Goal: Task Accomplishment & Management: Use online tool/utility

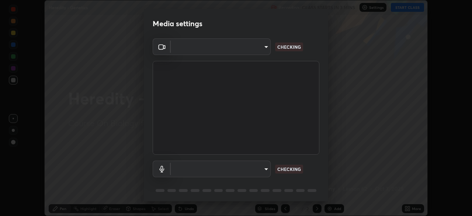
scroll to position [216, 472]
type input "3e25356f195e64551e879d1afeb1ef0f0a2c3c8c5562ca0bf2adaabd0d8e470d"
click at [260, 176] on body "Erase all Heredity - Genetics Recording CLASS STARTS IN 2 MINS Settings START C…" at bounding box center [236, 108] width 472 height 216
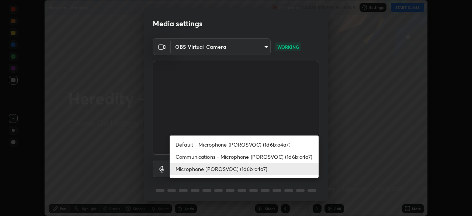
click at [261, 152] on li "Communications - Microphone (POROSVOC) (1d6b:a4a7)" at bounding box center [244, 156] width 149 height 12
type input "communications"
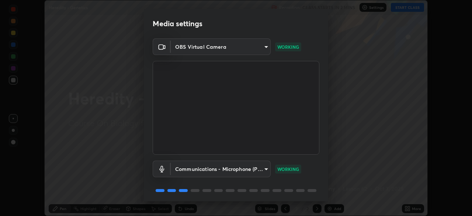
scroll to position [26, 0]
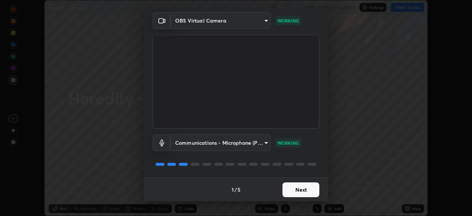
click at [291, 189] on button "Next" at bounding box center [300, 189] width 37 height 15
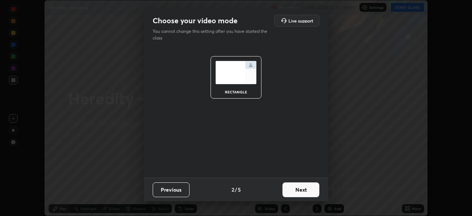
scroll to position [0, 0]
click at [291, 194] on button "Next" at bounding box center [300, 189] width 37 height 15
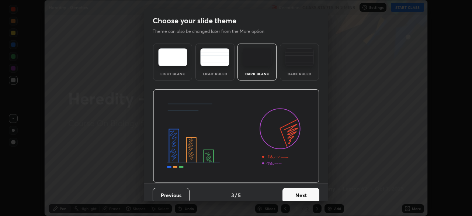
click at [289, 192] on button "Next" at bounding box center [300, 195] width 37 height 15
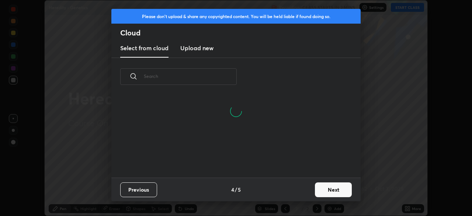
click at [210, 53] on new "Upload new" at bounding box center [196, 48] width 33 height 18
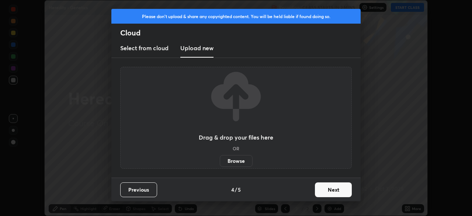
click at [214, 148] on div "Drag & drop your files here OR Browse" at bounding box center [236, 118] width 74 height 98
click at [227, 160] on label "Browse" at bounding box center [236, 161] width 33 height 12
click at [220, 160] on input "Browse" at bounding box center [220, 161] width 0 height 12
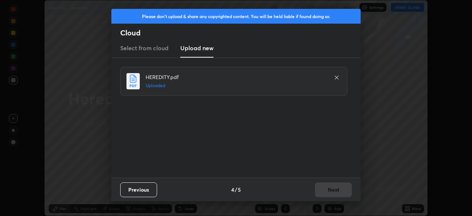
click at [323, 190] on button "Next" at bounding box center [333, 189] width 37 height 15
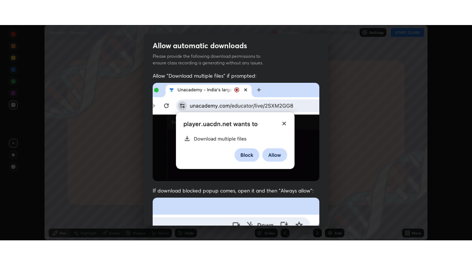
scroll to position [177, 0]
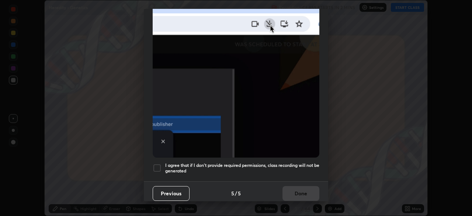
click at [156, 164] on div at bounding box center [157, 167] width 9 height 9
click at [295, 186] on button "Done" at bounding box center [300, 193] width 37 height 15
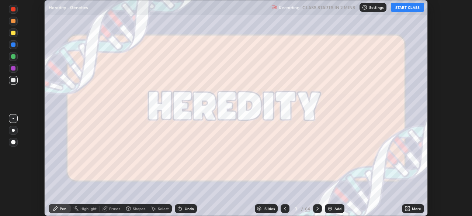
click at [402, 8] on button "START CLASS" at bounding box center [407, 7] width 33 height 9
click at [410, 209] on div "More" at bounding box center [413, 208] width 22 height 9
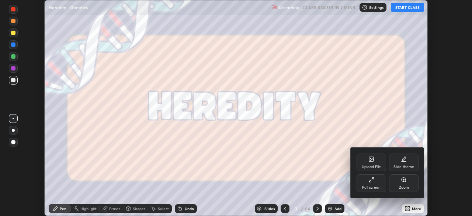
click at [364, 181] on div "Full screen" at bounding box center [370, 183] width 29 height 18
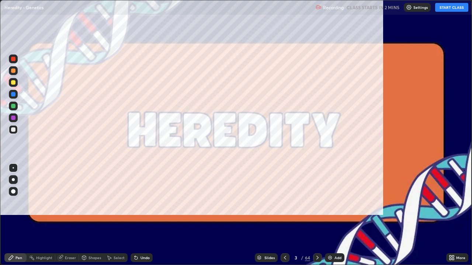
scroll to position [265, 472]
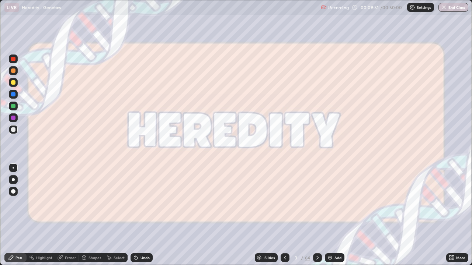
click at [317, 215] on icon at bounding box center [317, 258] width 6 height 6
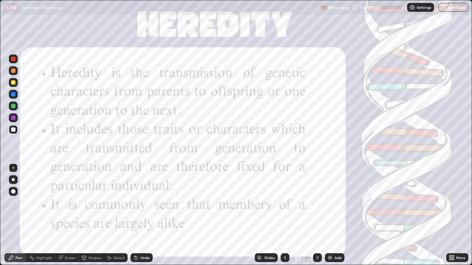
click at [317, 215] on icon at bounding box center [317, 258] width 6 height 6
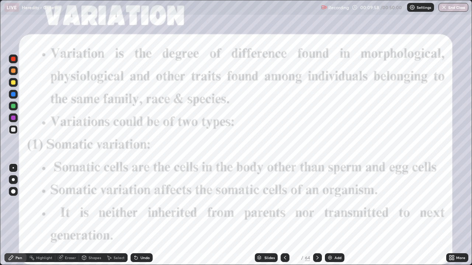
click at [319, 215] on icon at bounding box center [317, 258] width 6 height 6
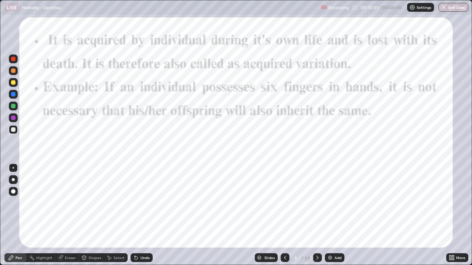
click at [316, 215] on icon at bounding box center [317, 258] width 6 height 6
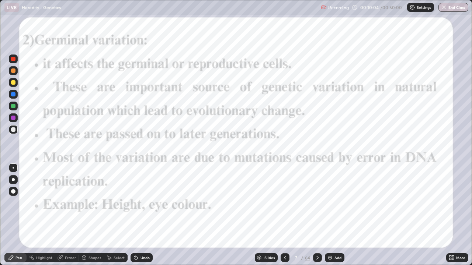
click at [317, 215] on icon at bounding box center [317, 258] width 6 height 6
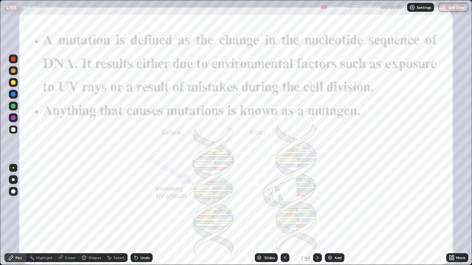
click at [320, 215] on div at bounding box center [317, 258] width 9 height 9
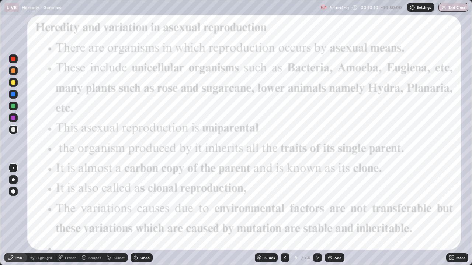
click at [317, 215] on icon at bounding box center [317, 258] width 6 height 6
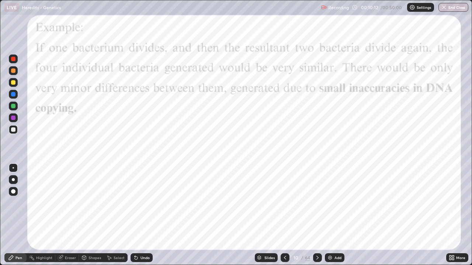
click at [317, 215] on icon at bounding box center [317, 258] width 6 height 6
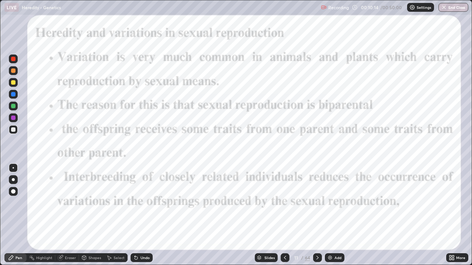
click at [318, 215] on icon at bounding box center [317, 258] width 6 height 6
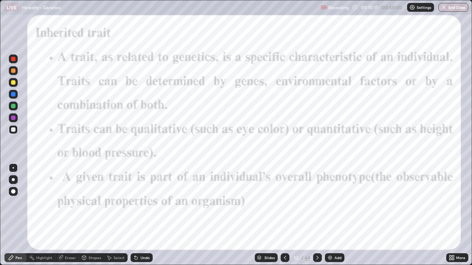
click at [271, 215] on div "Slides" at bounding box center [269, 258] width 10 height 4
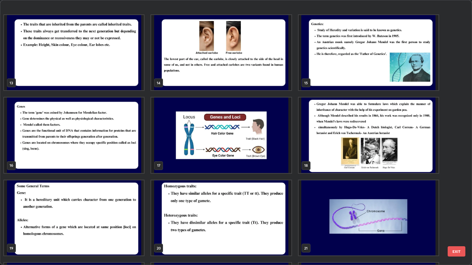
scroll to position [357, 0]
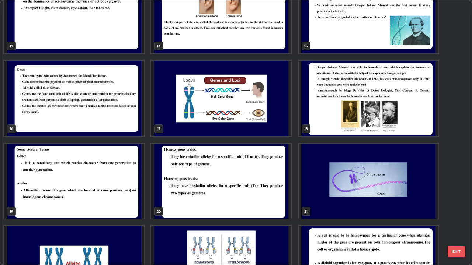
click at [140, 188] on img "grid" at bounding box center [74, 182] width 140 height 76
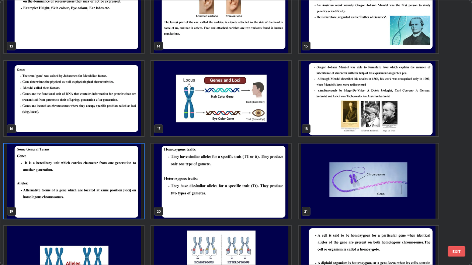
click at [136, 186] on img "grid" at bounding box center [74, 182] width 140 height 76
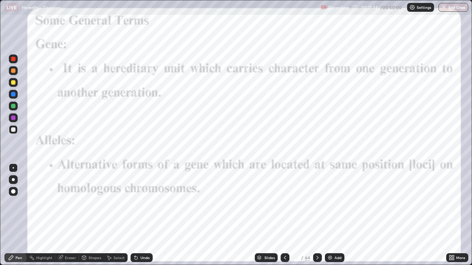
click at [317, 215] on icon at bounding box center [317, 258] width 6 height 6
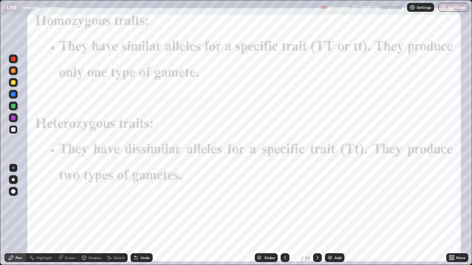
click at [271, 215] on div "Slides" at bounding box center [269, 258] width 10 height 4
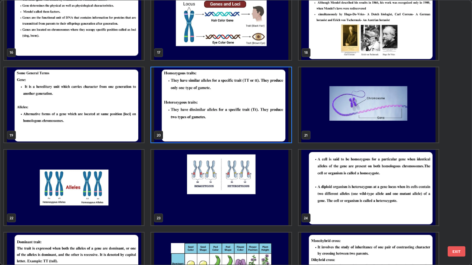
scroll to position [435, 0]
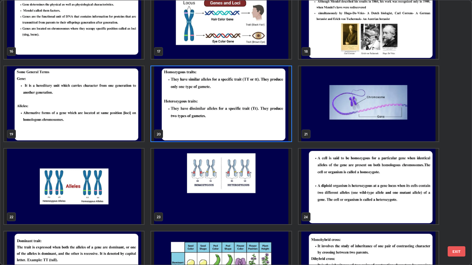
click at [143, 193] on img "grid" at bounding box center [74, 187] width 140 height 76
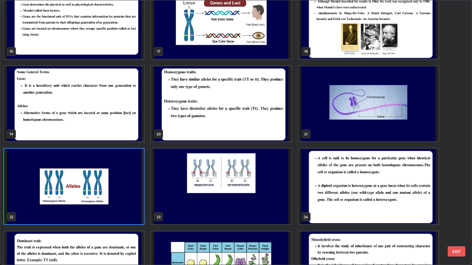
click at [140, 192] on img "grid" at bounding box center [74, 187] width 140 height 76
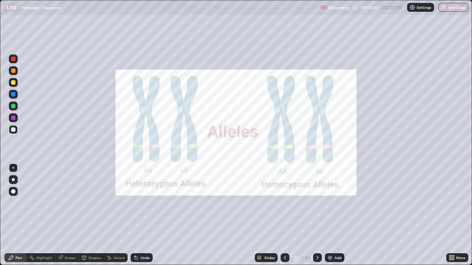
click at [15, 58] on div at bounding box center [13, 59] width 4 height 4
click at [272, 215] on div "Slides" at bounding box center [269, 258] width 10 height 4
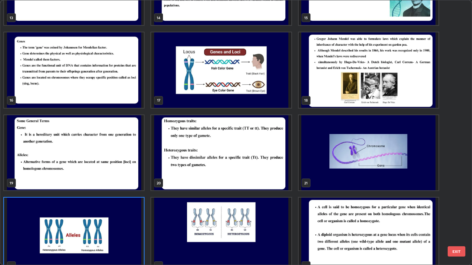
scroll to position [385, 0]
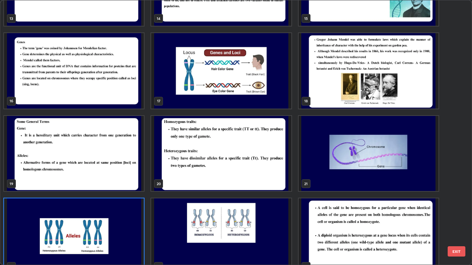
click at [267, 176] on img "grid" at bounding box center [221, 154] width 140 height 76
click at [265, 177] on img "grid" at bounding box center [221, 154] width 140 height 76
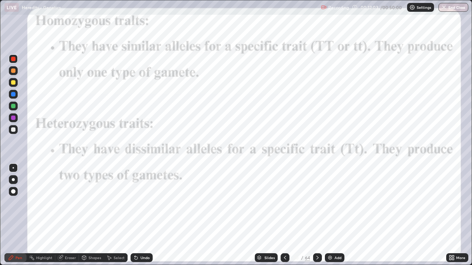
click at [265, 175] on img "grid" at bounding box center [221, 154] width 140 height 76
click at [269, 215] on div "Slides" at bounding box center [266, 258] width 23 height 9
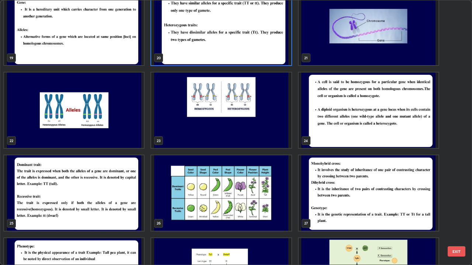
scroll to position [542, 0]
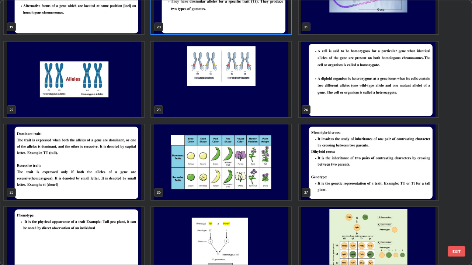
click at [281, 162] on img "grid" at bounding box center [221, 163] width 140 height 76
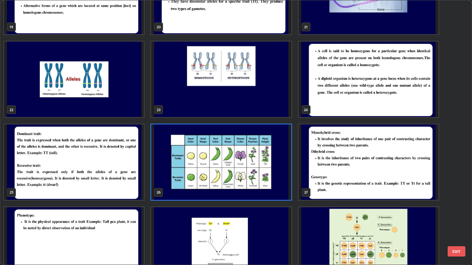
click at [279, 160] on img "grid" at bounding box center [221, 163] width 140 height 76
click at [279, 156] on img "grid" at bounding box center [221, 163] width 140 height 76
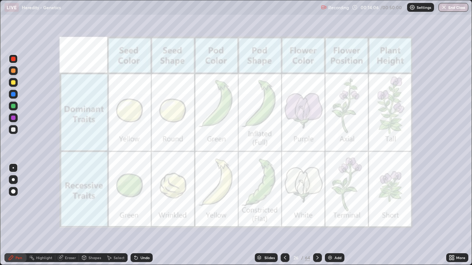
click at [267, 215] on div "Slides" at bounding box center [269, 258] width 10 height 4
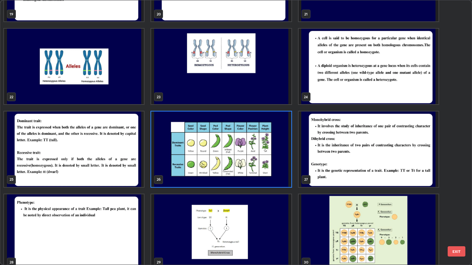
scroll to position [568, 0]
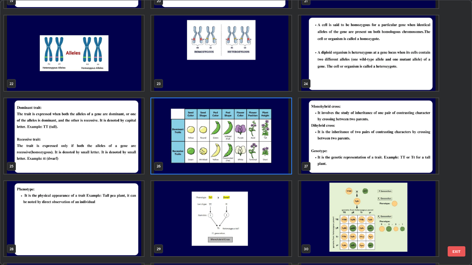
click at [133, 146] on img "grid" at bounding box center [74, 136] width 140 height 76
click at [131, 146] on img "grid" at bounding box center [74, 136] width 140 height 76
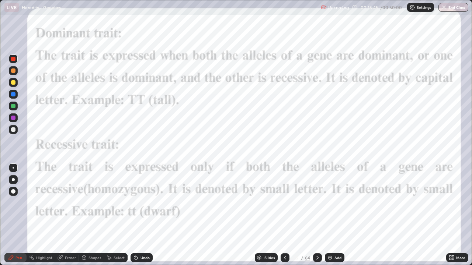
click at [274, 215] on div "Slides" at bounding box center [269, 258] width 10 height 4
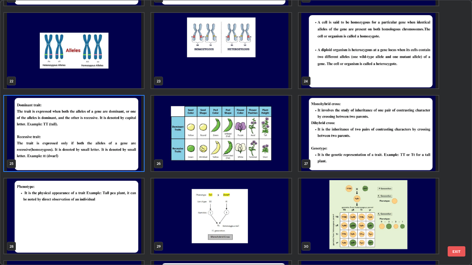
scroll to position [568, 0]
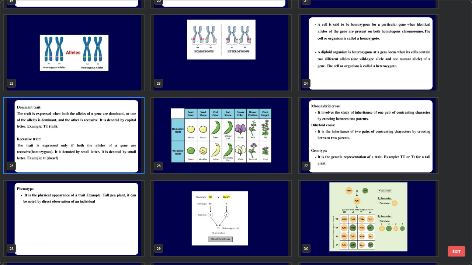
click at [272, 161] on img "grid" at bounding box center [221, 136] width 140 height 76
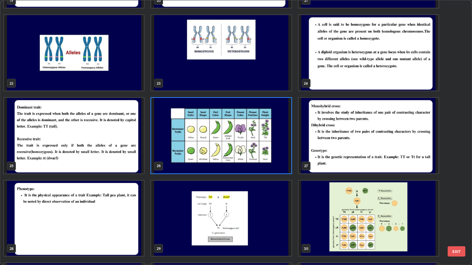
click at [271, 161] on img "grid" at bounding box center [221, 136] width 140 height 76
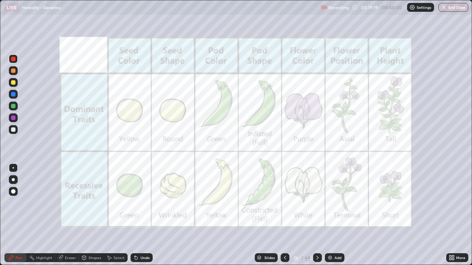
click at [336, 215] on div "Add" at bounding box center [337, 258] width 7 height 4
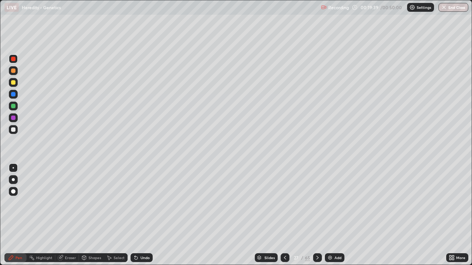
click at [69, 215] on div "Eraser" at bounding box center [70, 258] width 11 height 4
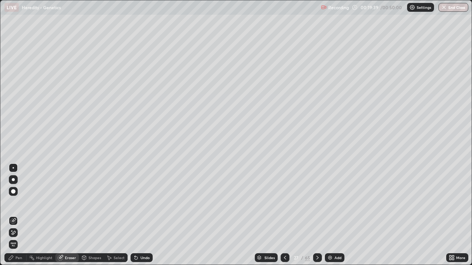
click at [13, 215] on span "Erase all" at bounding box center [13, 245] width 8 height 4
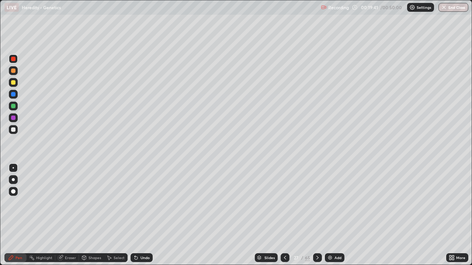
click at [268, 215] on div "Slides" at bounding box center [269, 258] width 10 height 4
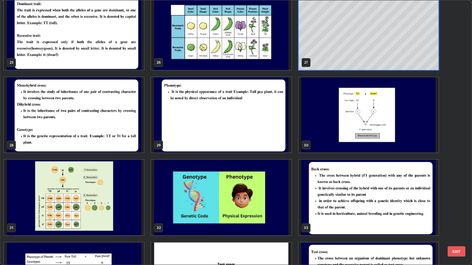
scroll to position [657, 0]
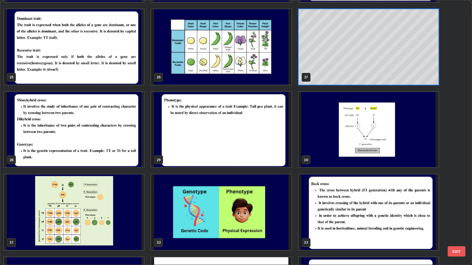
click at [131, 131] on img "grid" at bounding box center [74, 130] width 140 height 76
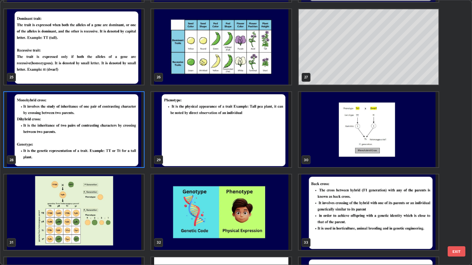
click at [128, 130] on img "grid" at bounding box center [74, 130] width 140 height 76
click at [130, 129] on img "grid" at bounding box center [74, 130] width 140 height 76
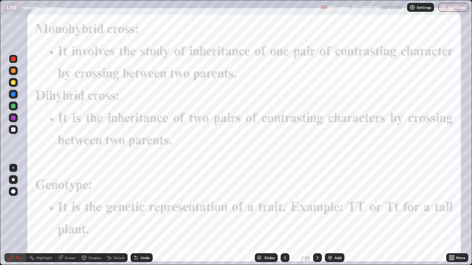
click at [271, 215] on div "Slides" at bounding box center [269, 258] width 10 height 4
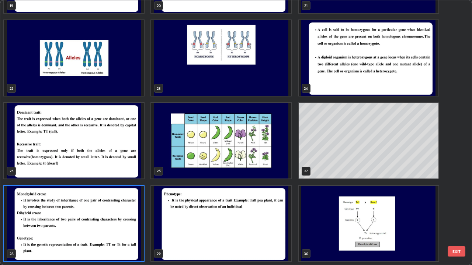
scroll to position [262, 467]
click at [273, 169] on img "grid" at bounding box center [221, 141] width 140 height 76
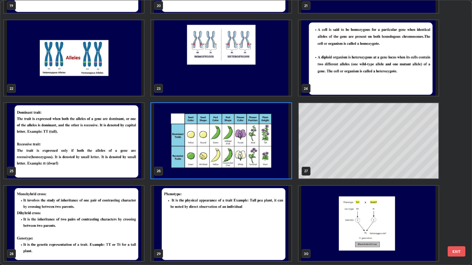
click at [273, 169] on img "grid" at bounding box center [221, 141] width 140 height 76
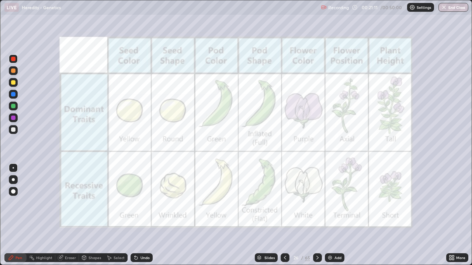
click at [274, 171] on img "grid" at bounding box center [221, 141] width 140 height 76
click at [267, 215] on div "Slides" at bounding box center [269, 258] width 10 height 4
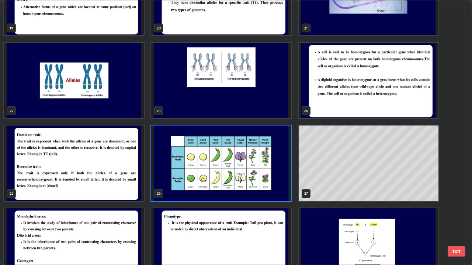
scroll to position [541, 0]
click at [134, 215] on img "grid" at bounding box center [74, 247] width 140 height 76
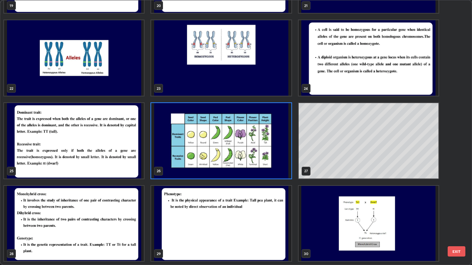
click at [132, 215] on div "19 20 21 22 23 24 25 26 27 28 29 30 31 32 33" at bounding box center [229, 132] width 458 height 265
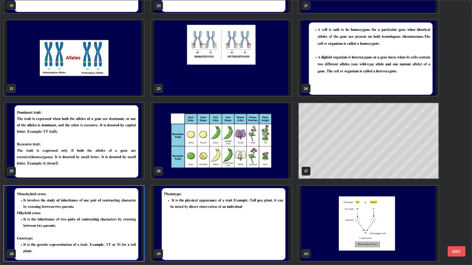
click at [130, 215] on img "grid" at bounding box center [74, 224] width 140 height 76
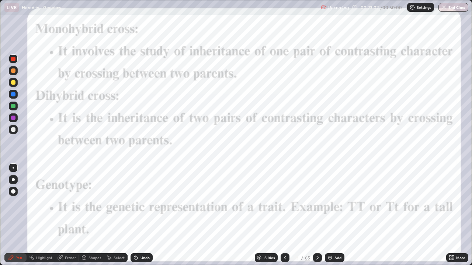
click at [268, 215] on div "Slides" at bounding box center [269, 258] width 10 height 4
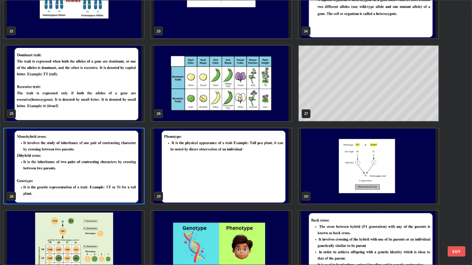
scroll to position [635, 0]
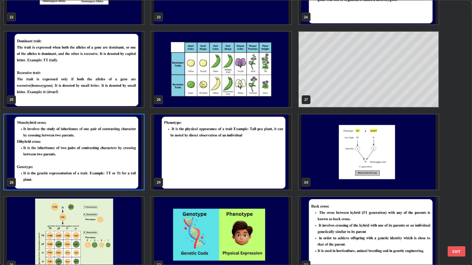
click at [133, 168] on img "grid" at bounding box center [74, 153] width 140 height 76
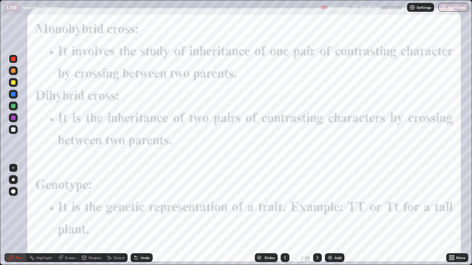
click at [131, 168] on img "grid" at bounding box center [74, 153] width 140 height 76
click at [317, 215] on icon at bounding box center [317, 258] width 6 height 6
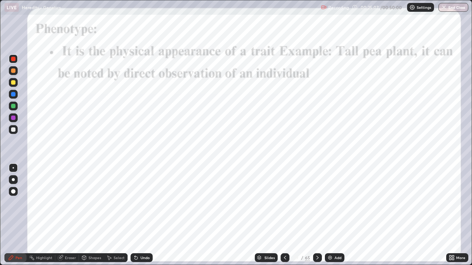
click at [317, 215] on div at bounding box center [317, 258] width 9 height 9
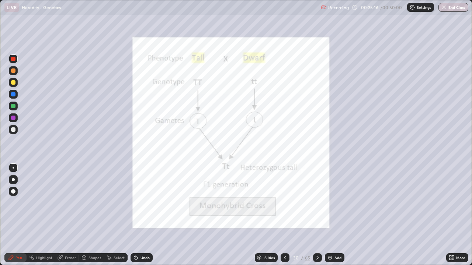
click at [14, 130] on div at bounding box center [13, 130] width 4 height 4
click at [15, 62] on div at bounding box center [13, 59] width 9 height 9
click at [62, 215] on icon at bounding box center [61, 258] width 6 height 6
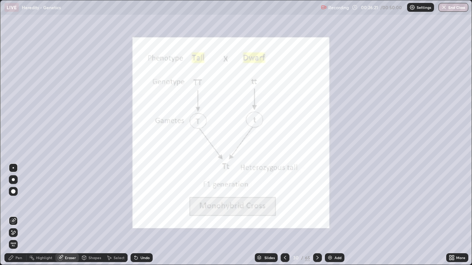
click at [12, 215] on span "Erase all" at bounding box center [13, 245] width 8 height 4
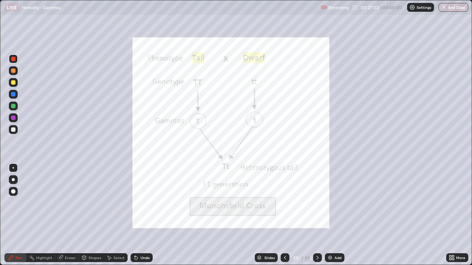
click at [66, 215] on div "Eraser" at bounding box center [70, 258] width 11 height 4
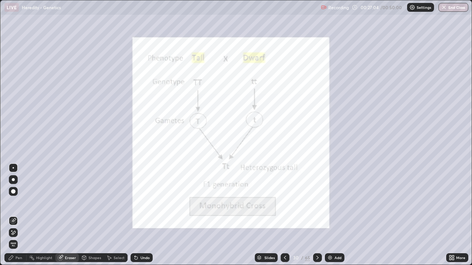
click at [13, 215] on span "Erase all" at bounding box center [13, 245] width 8 height 4
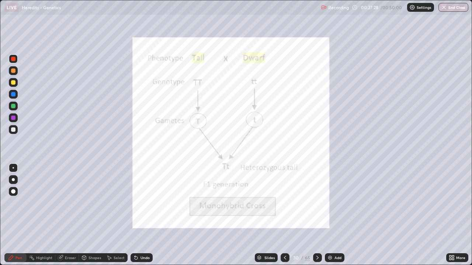
click at [270, 215] on div "Slides" at bounding box center [269, 258] width 10 height 4
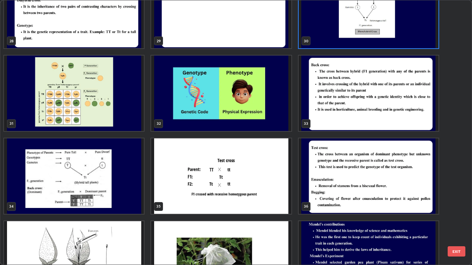
scroll to position [777, 0]
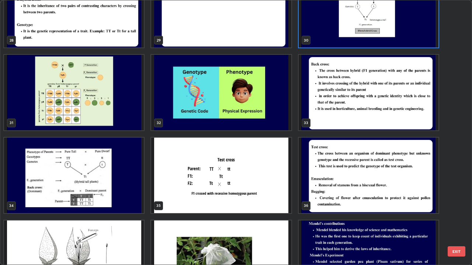
click at [361, 119] on img "grid" at bounding box center [369, 93] width 140 height 76
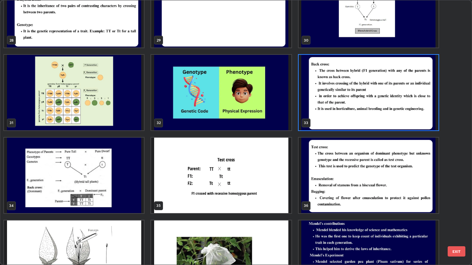
click at [362, 120] on img "grid" at bounding box center [369, 93] width 140 height 76
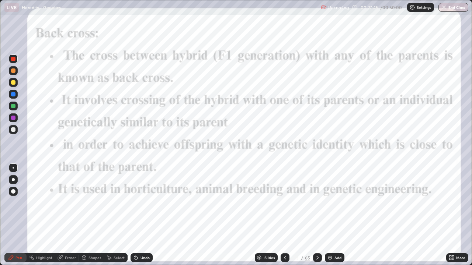
click at [271, 215] on div "Slides" at bounding box center [269, 258] width 10 height 4
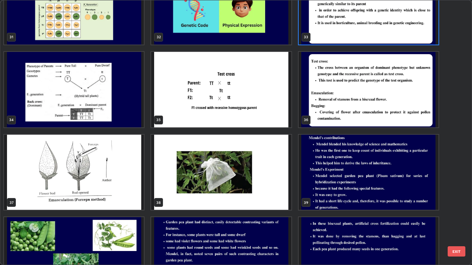
scroll to position [863, 0]
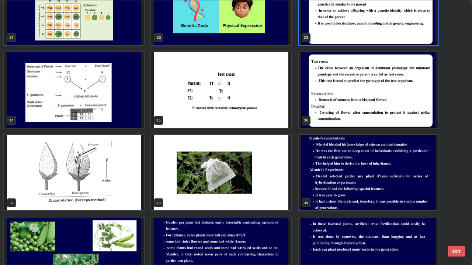
click at [109, 119] on img "grid" at bounding box center [74, 90] width 140 height 76
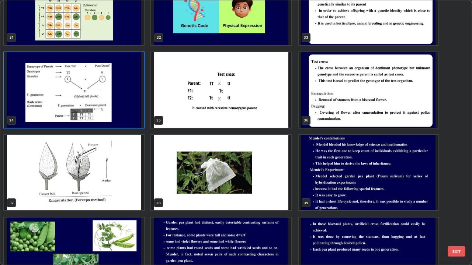
click at [109, 116] on img "grid" at bounding box center [74, 90] width 140 height 76
click at [107, 118] on img "grid" at bounding box center [74, 90] width 140 height 76
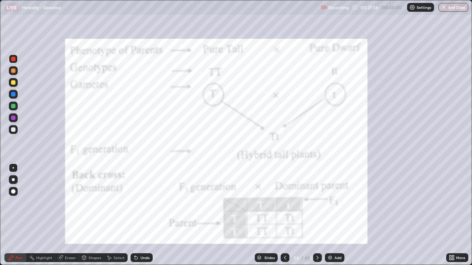
click at [14, 62] on div at bounding box center [13, 59] width 9 height 9
click at [22, 215] on div "Pen" at bounding box center [15, 258] width 22 height 9
click at [61, 215] on icon at bounding box center [60, 258] width 5 height 5
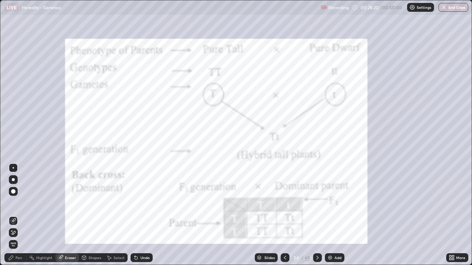
click at [13, 215] on span "Erase all" at bounding box center [13, 245] width 8 height 4
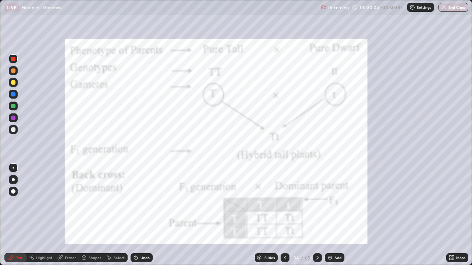
click at [266, 215] on div "Slides" at bounding box center [269, 258] width 10 height 4
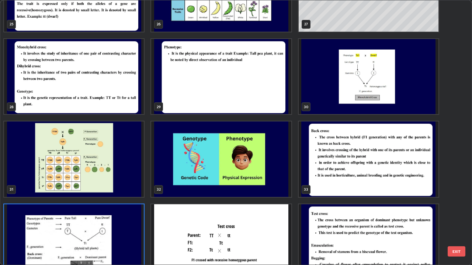
scroll to position [696, 0]
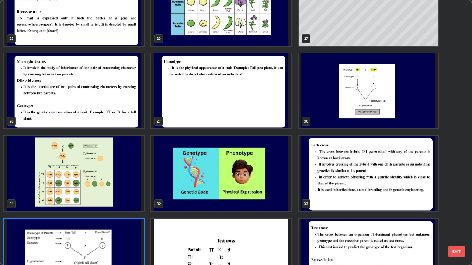
click at [365, 116] on img "grid" at bounding box center [369, 91] width 140 height 76
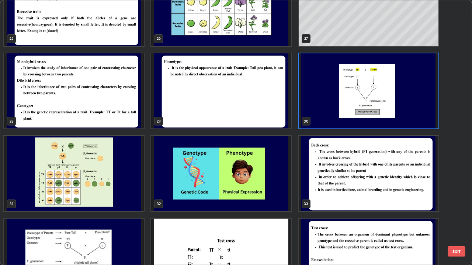
click at [364, 116] on img "grid" at bounding box center [369, 91] width 140 height 76
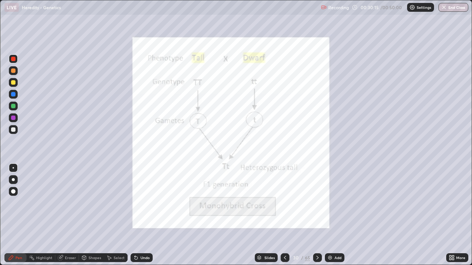
click at [13, 60] on div at bounding box center [13, 59] width 4 height 4
click at [328, 215] on img at bounding box center [330, 258] width 6 height 6
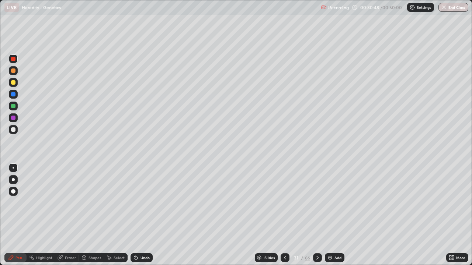
click at [13, 129] on div at bounding box center [13, 130] width 4 height 4
click at [284, 215] on icon at bounding box center [285, 258] width 6 height 6
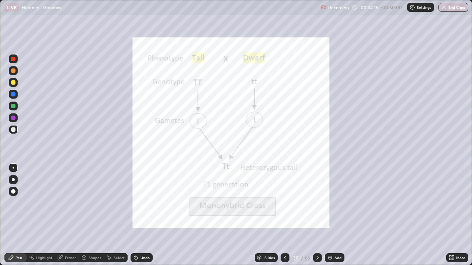
click at [316, 215] on icon at bounding box center [317, 258] width 6 height 6
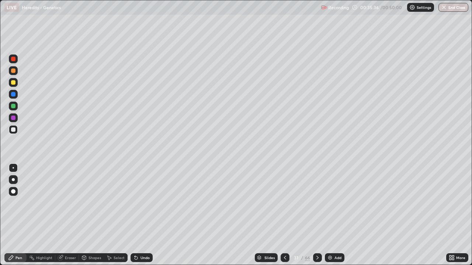
click at [330, 215] on img at bounding box center [330, 258] width 6 height 6
click at [16, 132] on div at bounding box center [13, 129] width 9 height 9
click at [329, 215] on img at bounding box center [330, 258] width 6 height 6
click at [223, 215] on div "Slides 33 / 68 Add" at bounding box center [299, 258] width 293 height 15
click at [284, 215] on icon at bounding box center [285, 258] width 6 height 6
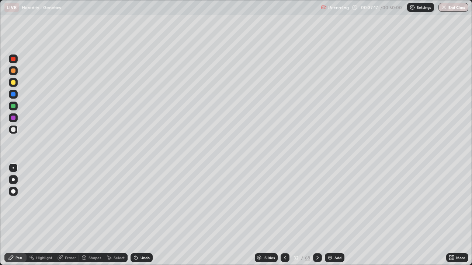
click at [285, 215] on icon at bounding box center [285, 258] width 6 height 6
click at [316, 215] on icon at bounding box center [317, 258] width 6 height 6
click at [317, 215] on icon at bounding box center [317, 258] width 6 height 6
click at [286, 215] on div at bounding box center [285, 258] width 9 height 9
click at [317, 215] on icon at bounding box center [317, 258] width 6 height 6
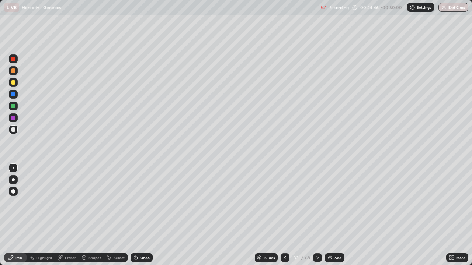
click at [271, 215] on div "Slides" at bounding box center [269, 258] width 10 height 4
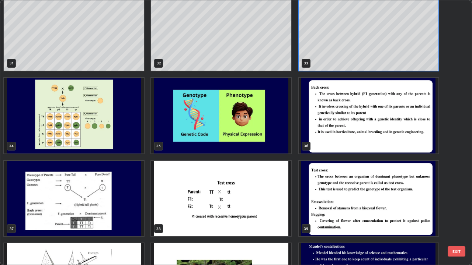
scroll to position [827, 0]
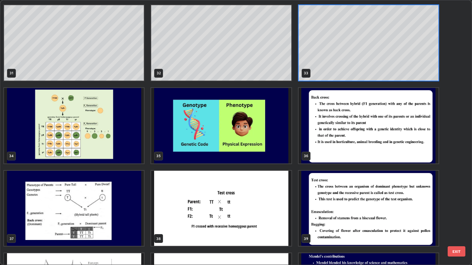
click at [258, 136] on img "grid" at bounding box center [221, 126] width 140 height 76
click at [255, 137] on img "grid" at bounding box center [221, 126] width 140 height 76
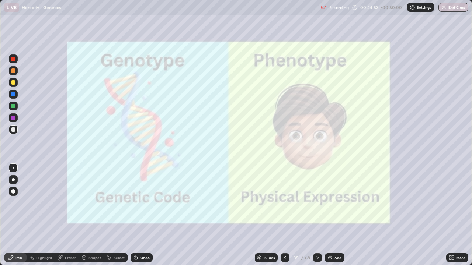
click at [254, 136] on img "grid" at bounding box center [221, 126] width 140 height 76
click at [268, 215] on div "Slides" at bounding box center [269, 258] width 10 height 4
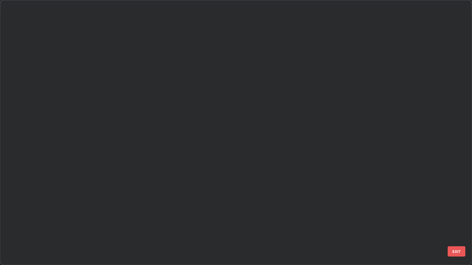
scroll to position [262, 467]
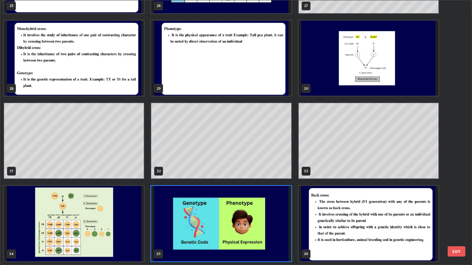
click at [139, 215] on img "grid" at bounding box center [74, 224] width 140 height 76
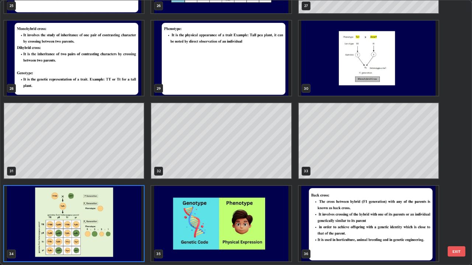
click at [136, 215] on img "grid" at bounding box center [74, 224] width 140 height 76
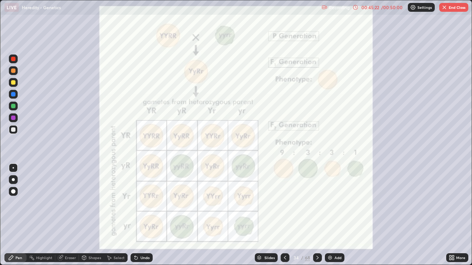
click at [268, 215] on div "Slides" at bounding box center [269, 258] width 10 height 4
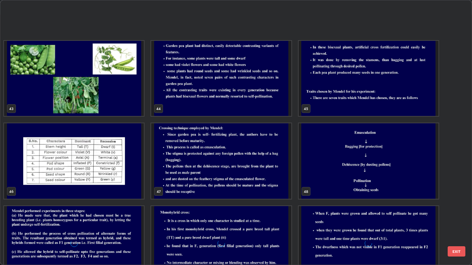
scroll to position [1217, 0]
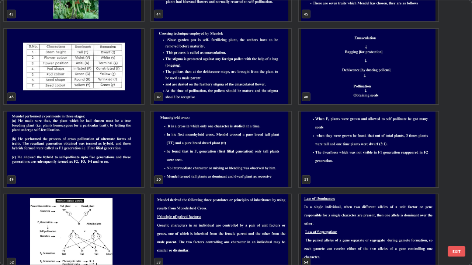
click at [131, 95] on img "grid" at bounding box center [74, 67] width 140 height 76
click at [130, 94] on img "grid" at bounding box center [74, 67] width 140 height 76
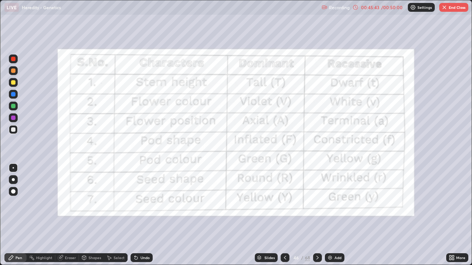
click at [16, 131] on div at bounding box center [13, 129] width 9 height 9
click at [60, 215] on icon at bounding box center [60, 258] width 5 height 5
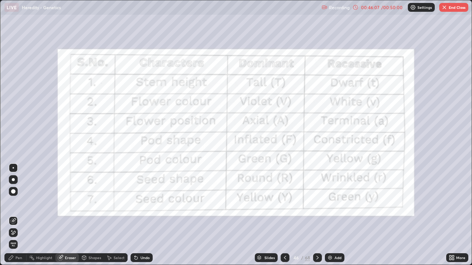
click at [13, 215] on span "Erase all" at bounding box center [13, 245] width 8 height 4
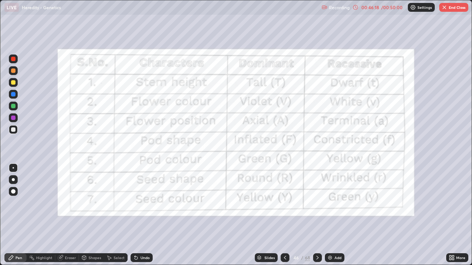
click at [264, 215] on div "Slides" at bounding box center [266, 258] width 23 height 9
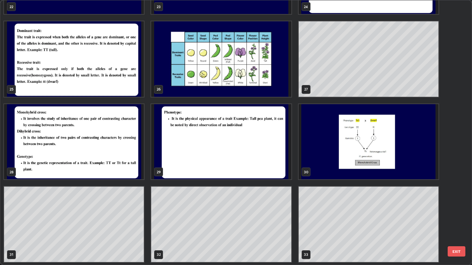
scroll to position [479, 0]
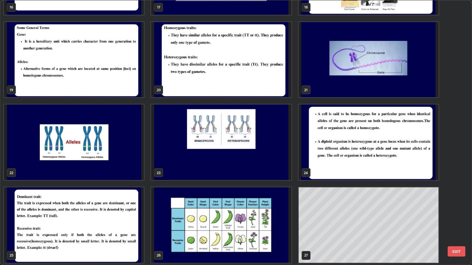
click at [384, 169] on img "grid" at bounding box center [369, 143] width 140 height 76
click at [387, 163] on img "grid" at bounding box center [369, 143] width 140 height 76
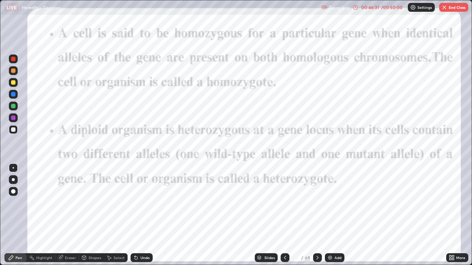
click at [448, 10] on button "End Class" at bounding box center [453, 7] width 29 height 9
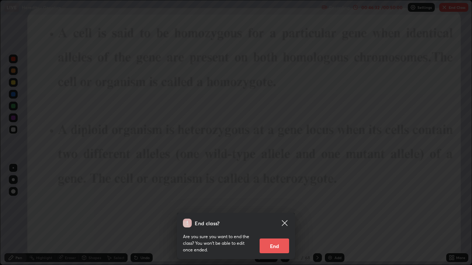
click at [281, 215] on button "End" at bounding box center [274, 246] width 29 height 15
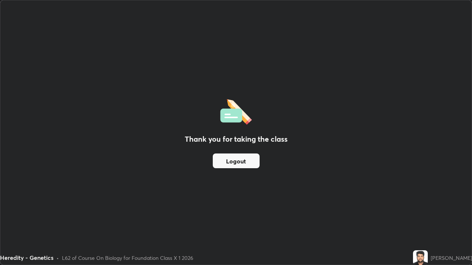
click at [256, 166] on button "Logout" at bounding box center [236, 161] width 47 height 15
